Goal: Navigation & Orientation: Find specific page/section

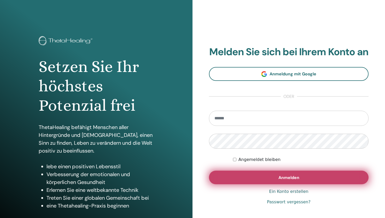
type input "**********"
click at [302, 182] on button "Anmelden" at bounding box center [289, 178] width 160 height 14
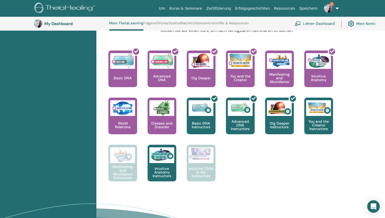
scroll to position [217, 0]
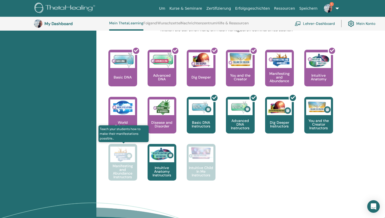
click at [118, 164] on p "Manifesting and Abundance Instructors" at bounding box center [123, 171] width 29 height 15
